Goal: Task Accomplishment & Management: Manage account settings

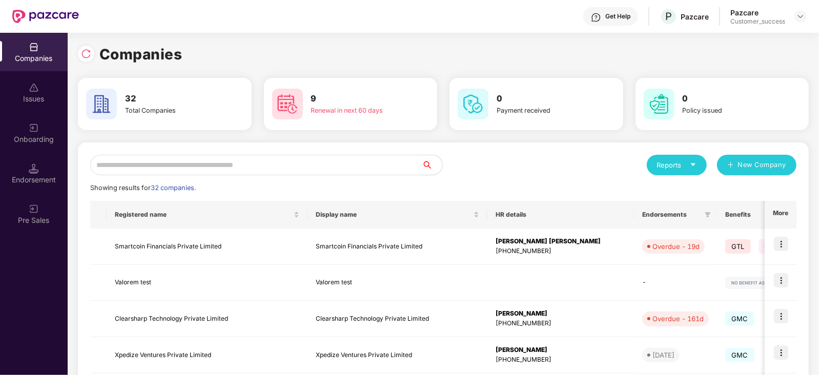
click at [335, 165] on input "text" at bounding box center [256, 165] width 332 height 21
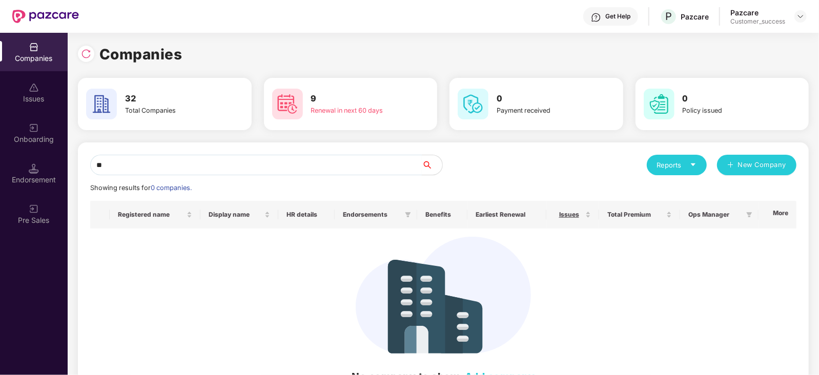
type input "*"
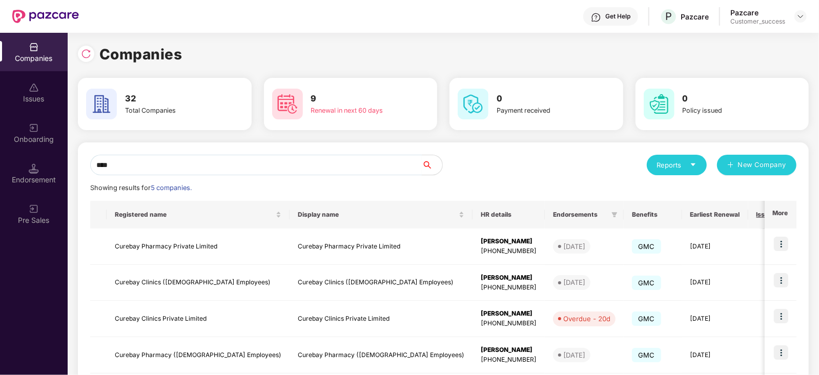
type input "****"
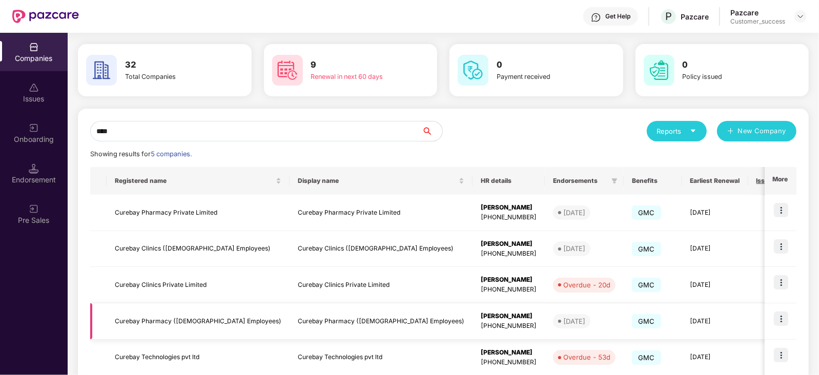
click at [188, 319] on td "Curebay Pharmacy ([DEMOGRAPHIC_DATA] Employees)" at bounding box center [198, 321] width 183 height 36
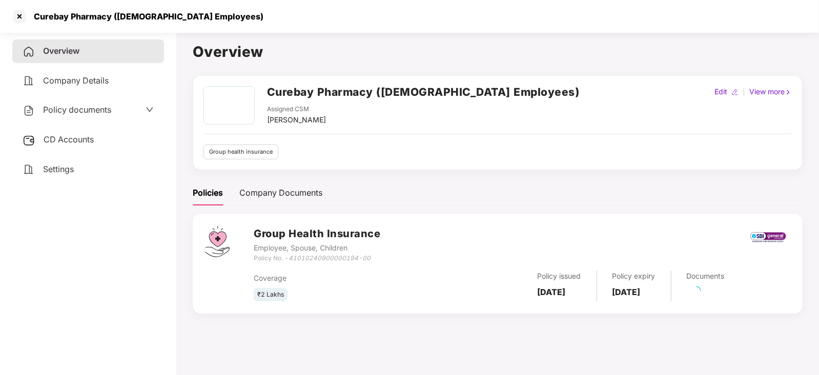
click at [98, 110] on span "Policy documents" at bounding box center [77, 110] width 68 height 10
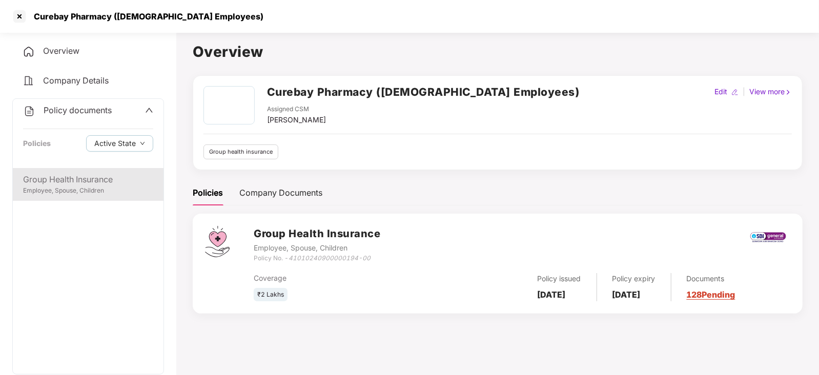
click at [49, 180] on div "Group Health Insurance" at bounding box center [88, 179] width 130 height 13
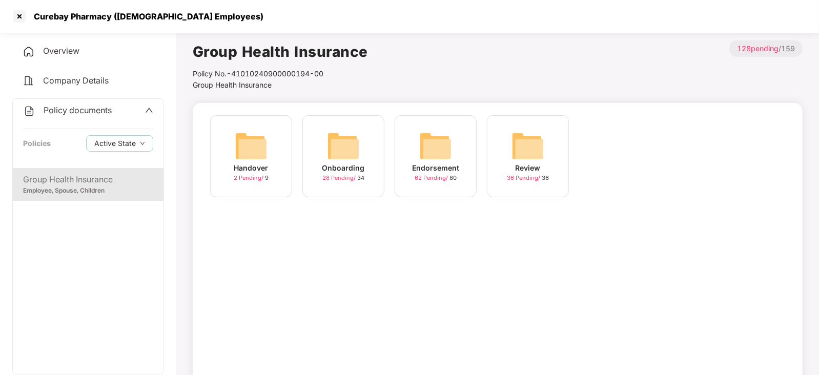
click at [364, 155] on div "Onboarding 28 Pending / 34" at bounding box center [343, 156] width 82 height 82
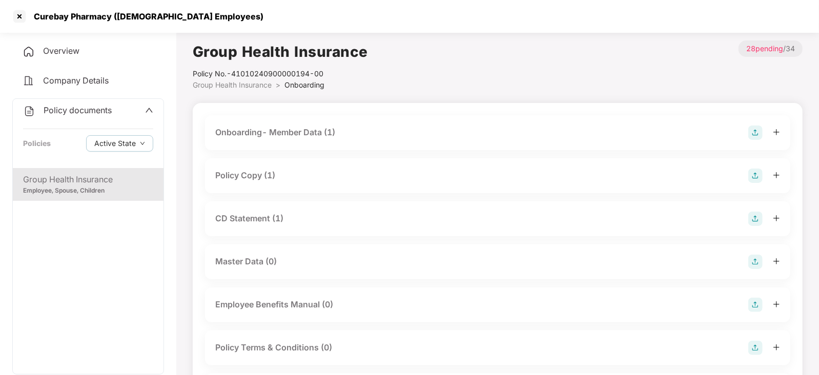
click at [270, 172] on div "Policy Copy (1)" at bounding box center [245, 175] width 60 height 13
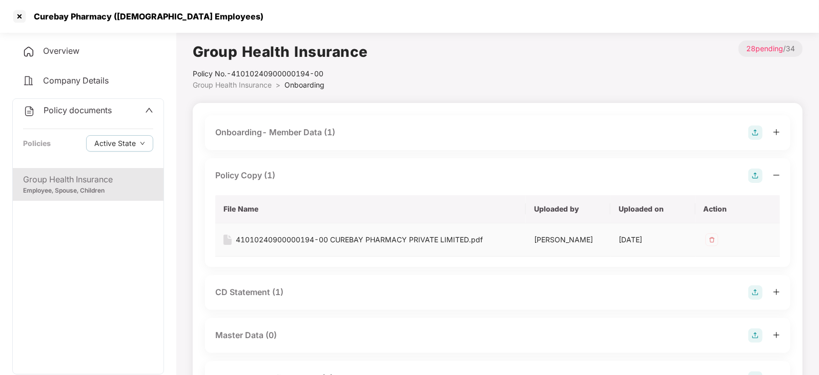
click at [260, 234] on div "41010240900000194-00 CUREBAY PHARMACY PRIVATE LIMITED.pdf" at bounding box center [359, 239] width 247 height 11
click at [94, 193] on div "Employee, Spouse, Children" at bounding box center [88, 191] width 130 height 10
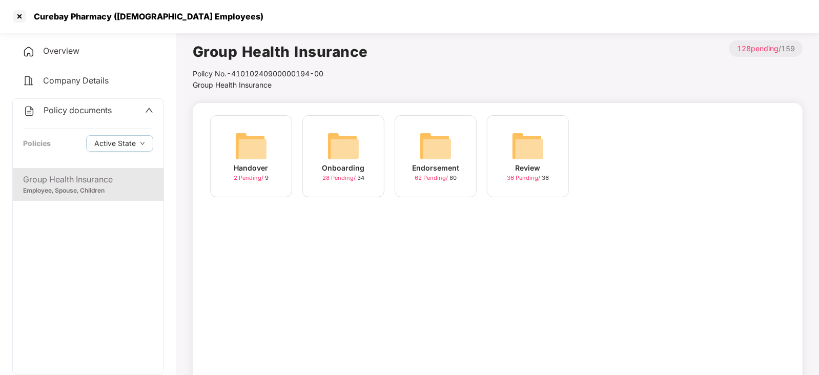
click at [451, 132] on img at bounding box center [435, 146] width 33 height 33
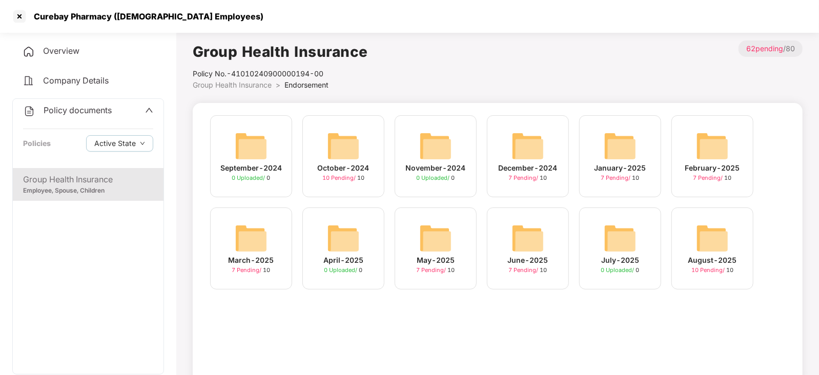
click at [525, 244] on img at bounding box center [528, 238] width 33 height 33
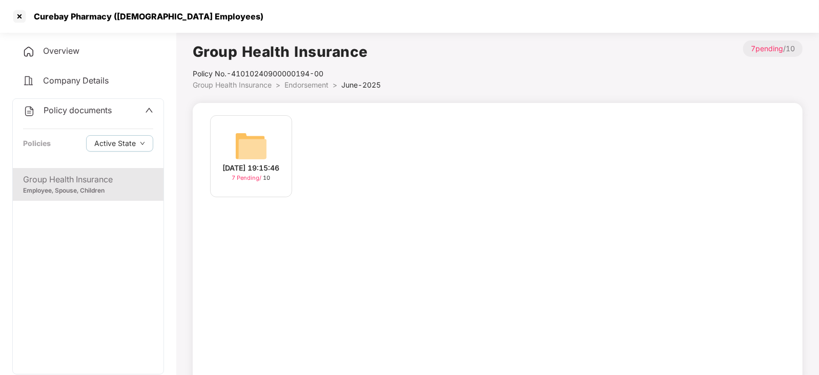
click at [237, 154] on img at bounding box center [251, 146] width 33 height 33
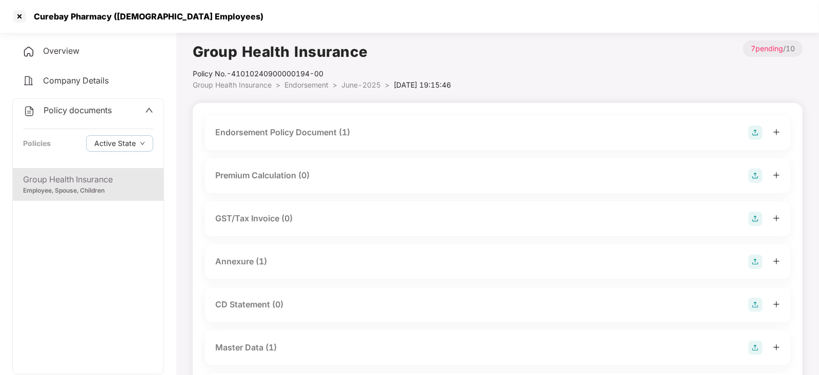
click at [255, 344] on div "Master Data (1)" at bounding box center [246, 347] width 62 height 13
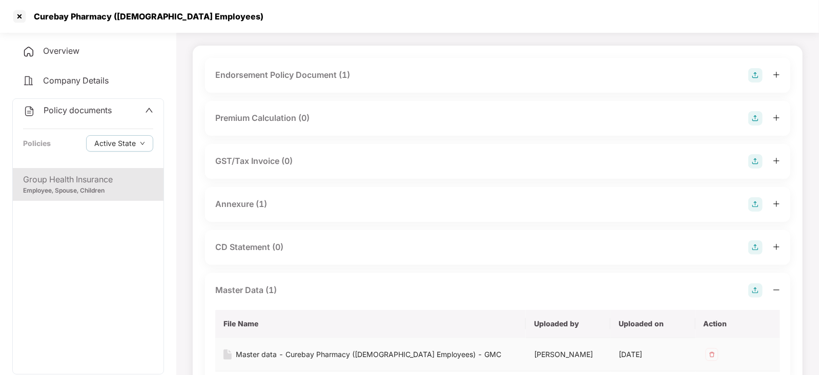
click at [256, 355] on div "Master data - Curebay Pharmacy ([DEMOGRAPHIC_DATA] Employees) - GMC" at bounding box center [368, 354] width 265 height 11
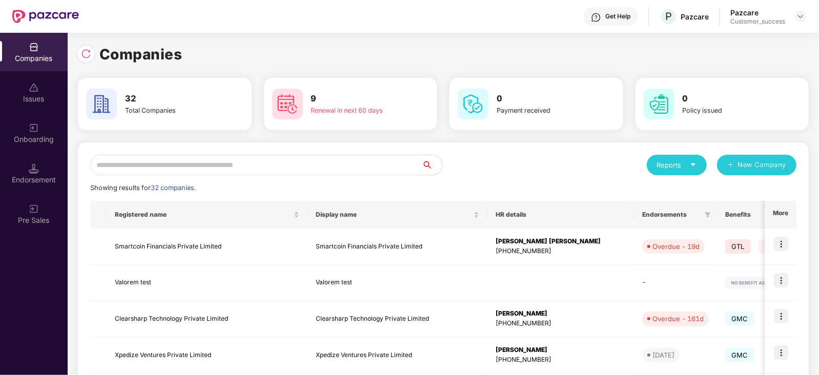
click at [263, 157] on input "text" at bounding box center [256, 165] width 332 height 21
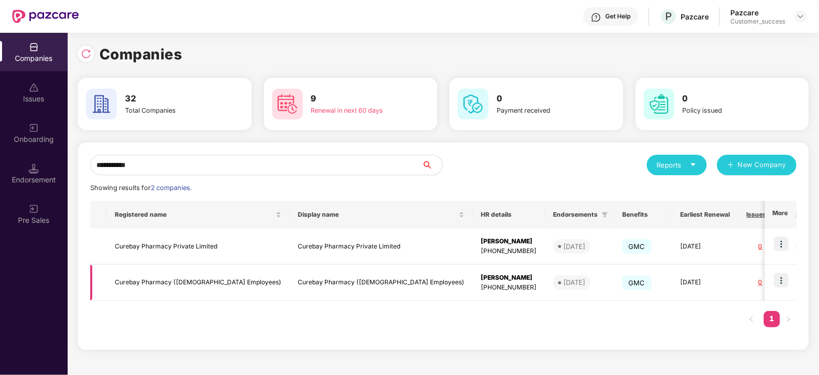
type input "**********"
click at [783, 282] on img at bounding box center [781, 280] width 14 height 14
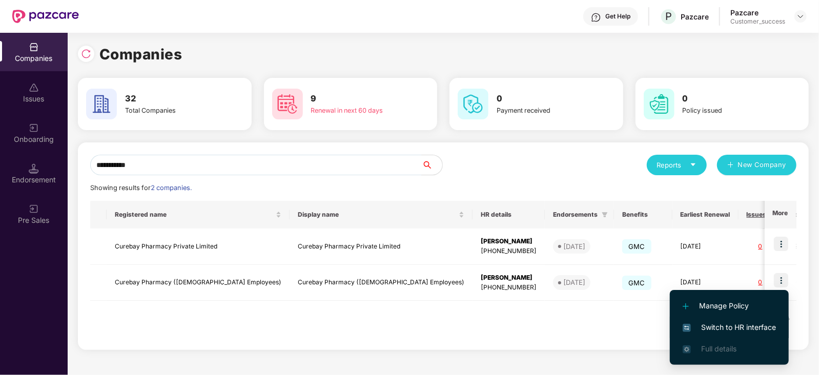
click at [715, 324] on span "Switch to HR interface" at bounding box center [729, 327] width 93 height 11
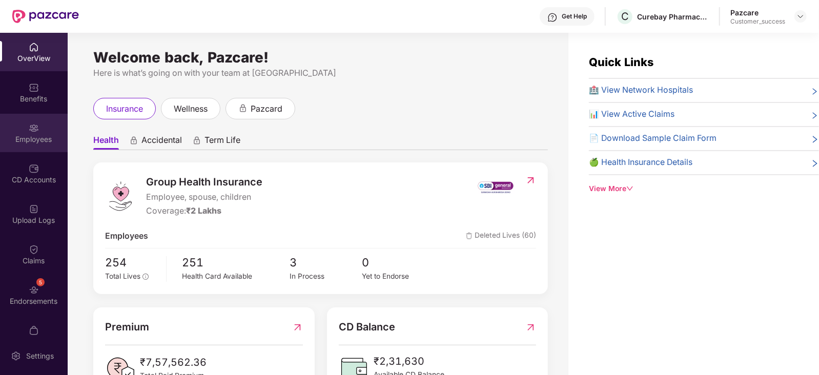
click at [48, 143] on div "Employees" at bounding box center [34, 139] width 68 height 10
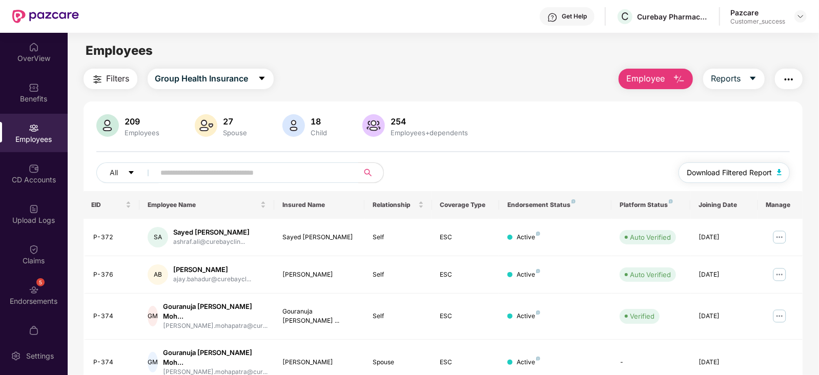
click at [735, 174] on span "Download Filtered Report" at bounding box center [729, 172] width 85 height 11
click at [43, 90] on div "Benefits" at bounding box center [34, 92] width 68 height 38
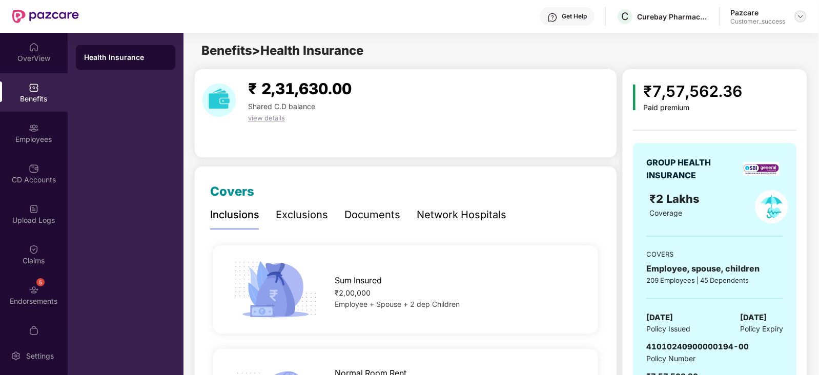
click at [800, 18] on img at bounding box center [800, 16] width 8 height 8
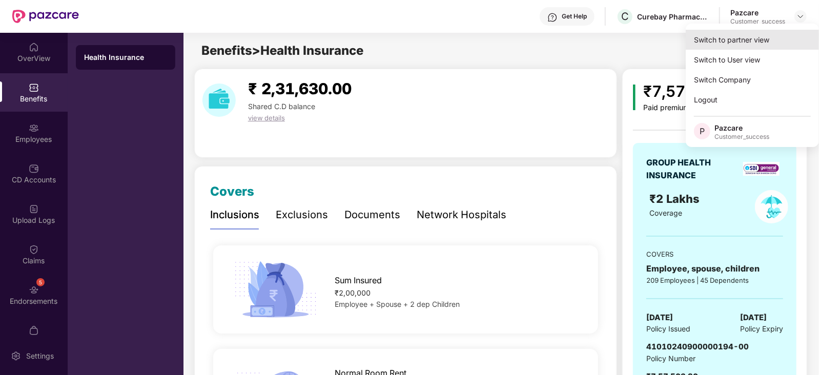
click at [731, 39] on div "Switch to partner view" at bounding box center [752, 40] width 133 height 20
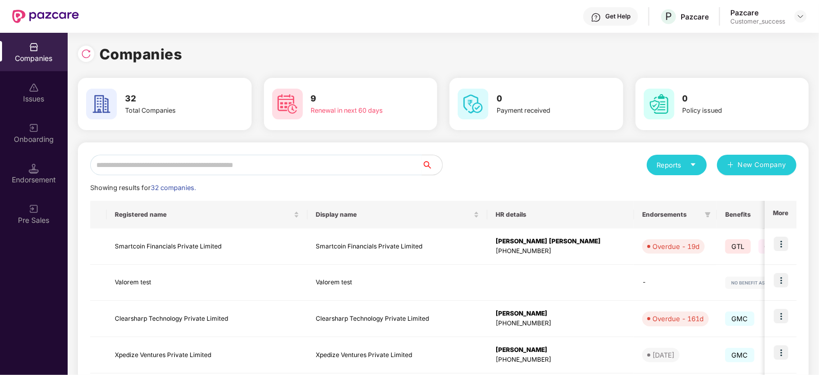
click at [298, 161] on input "text" at bounding box center [256, 165] width 332 height 21
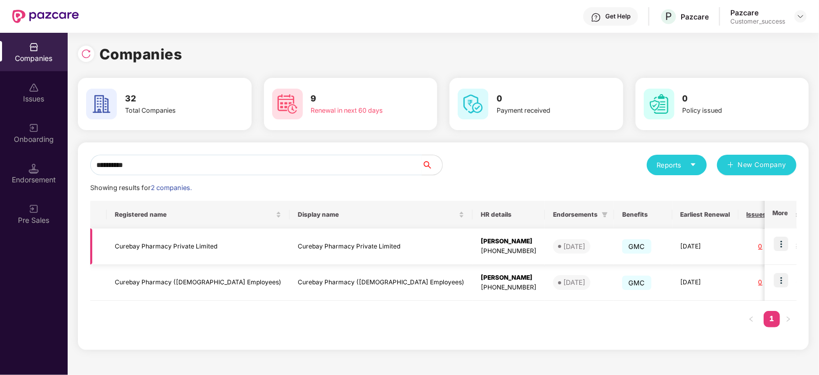
type input "**********"
click at [791, 243] on td at bounding box center [781, 247] width 32 height 36
click at [783, 247] on img at bounding box center [781, 244] width 14 height 14
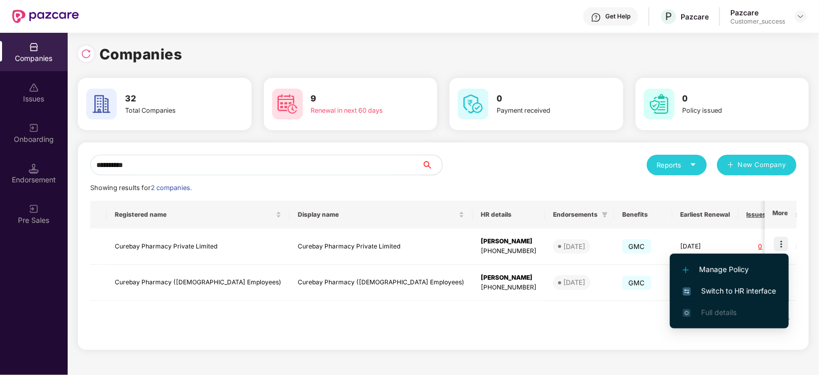
click at [729, 286] on span "Switch to HR interface" at bounding box center [729, 290] width 93 height 11
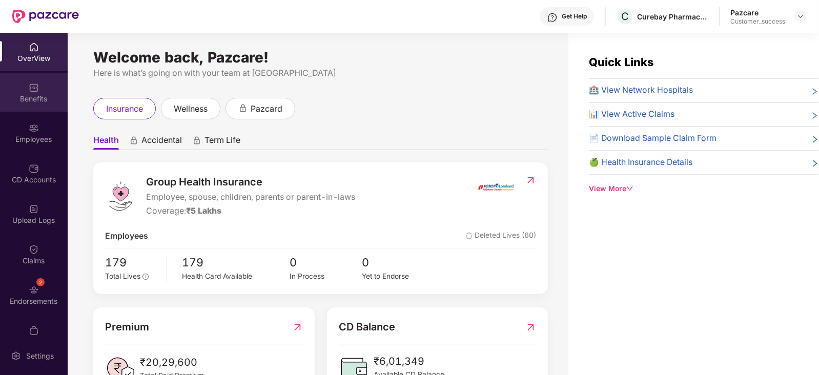
click at [38, 104] on div "Benefits" at bounding box center [34, 92] width 68 height 38
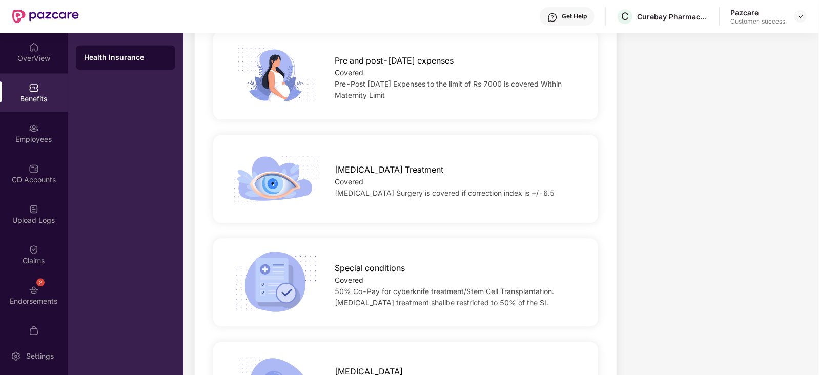
scroll to position [1497, 0]
click at [804, 18] on img at bounding box center [800, 16] width 8 height 8
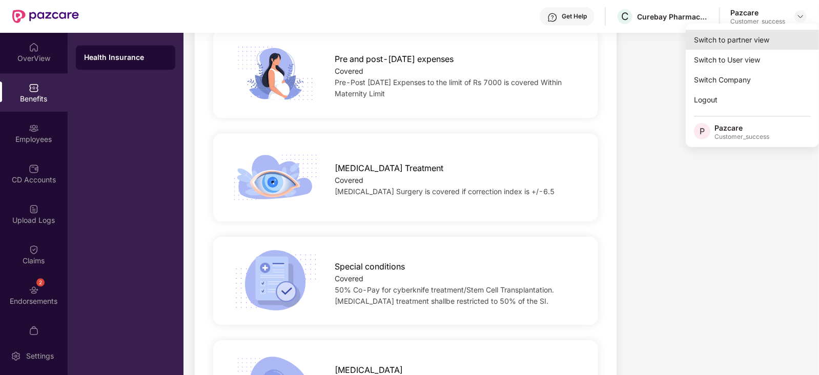
click at [748, 33] on div "Switch to partner view" at bounding box center [752, 40] width 133 height 20
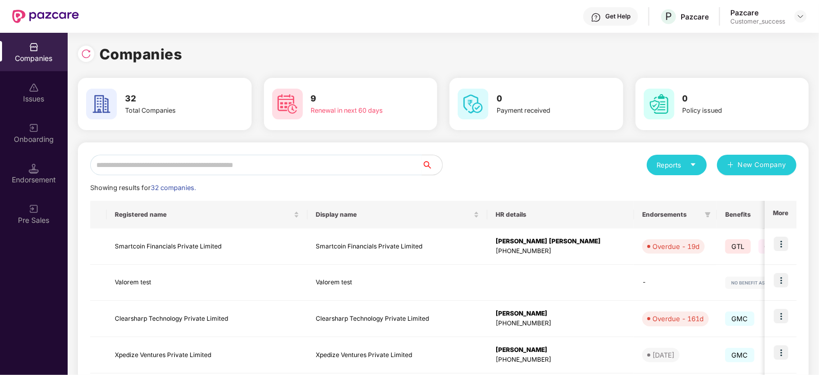
click at [288, 162] on input "text" at bounding box center [256, 165] width 332 height 21
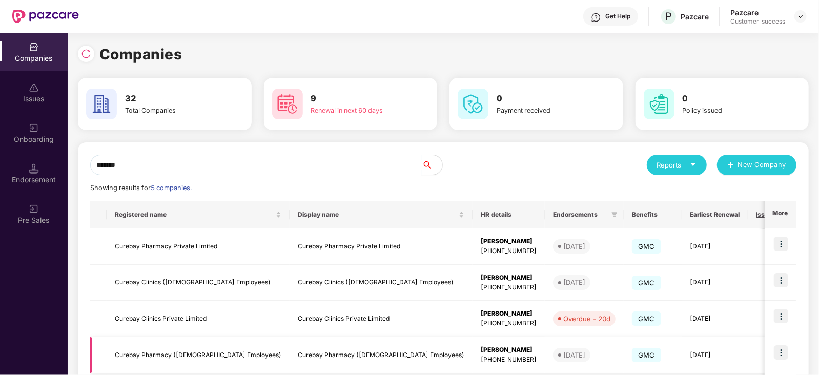
type input "*******"
click at [783, 351] on img at bounding box center [781, 352] width 14 height 14
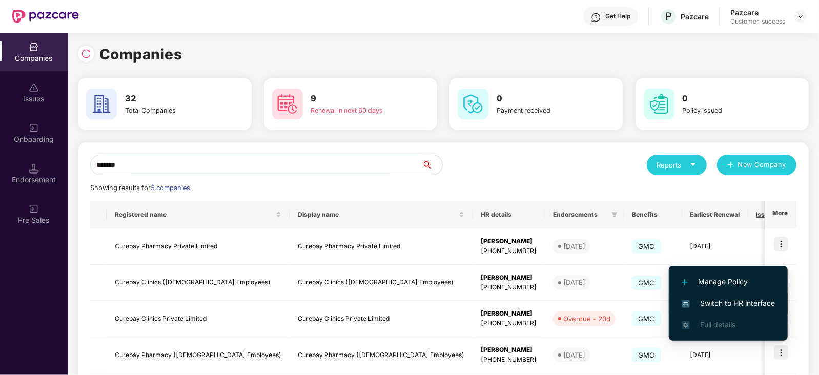
click at [715, 302] on span "Switch to HR interface" at bounding box center [728, 303] width 93 height 11
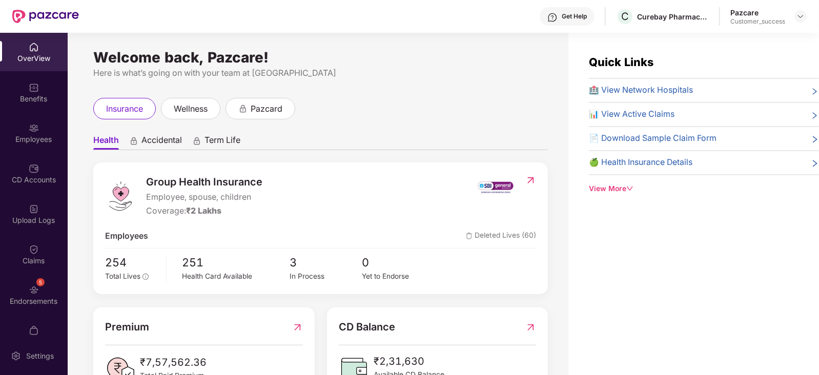
click at [18, 151] on div "Employees" at bounding box center [34, 133] width 68 height 38
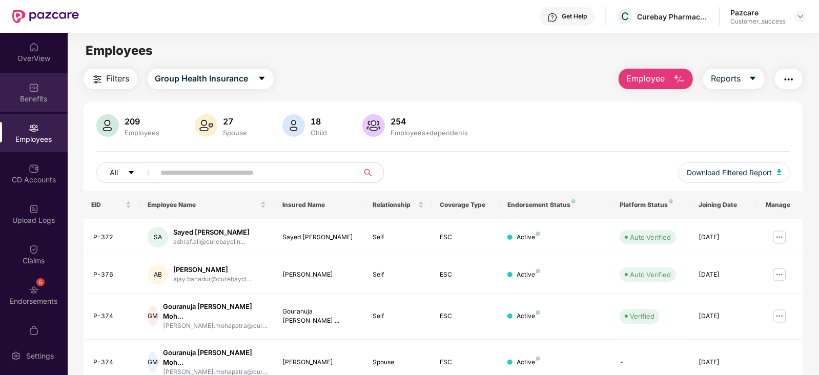
click at [31, 96] on div "Benefits" at bounding box center [34, 99] width 68 height 10
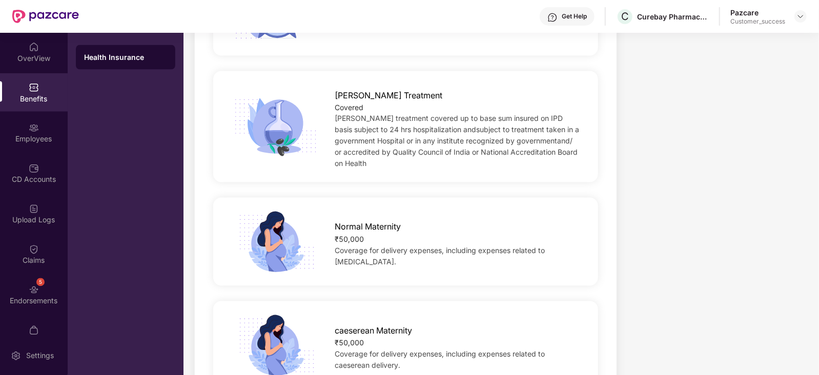
scroll to position [1146, 0]
